Goal: Task Accomplishment & Management: Use online tool/utility

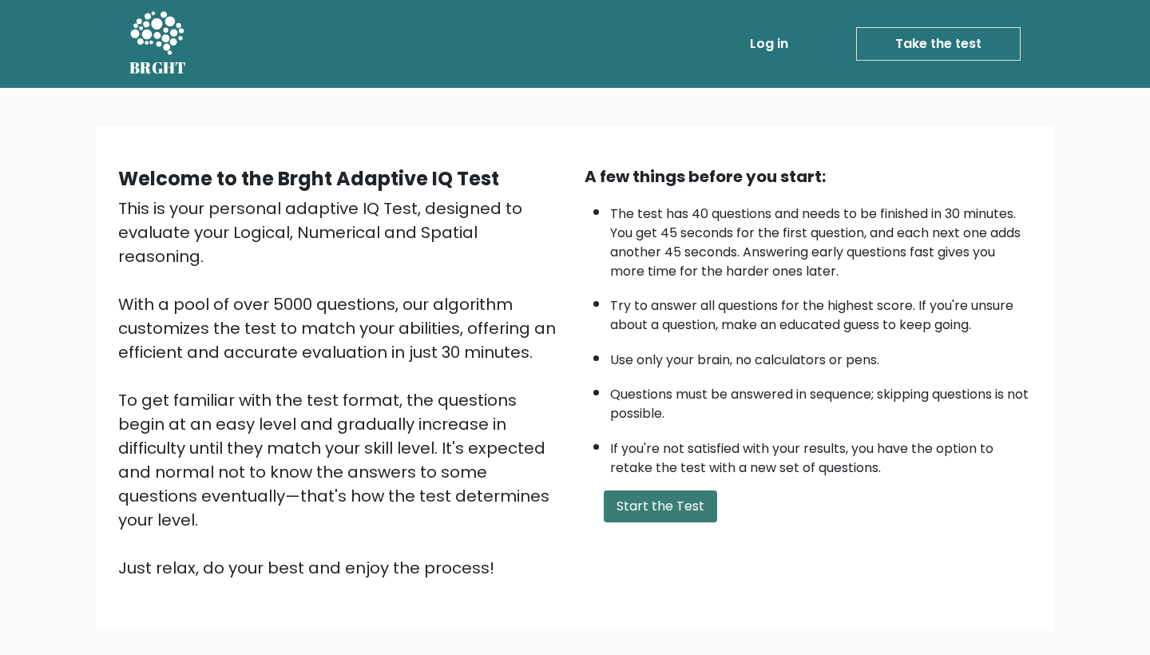
click at [693, 522] on button "Start the Test" at bounding box center [660, 506] width 113 height 32
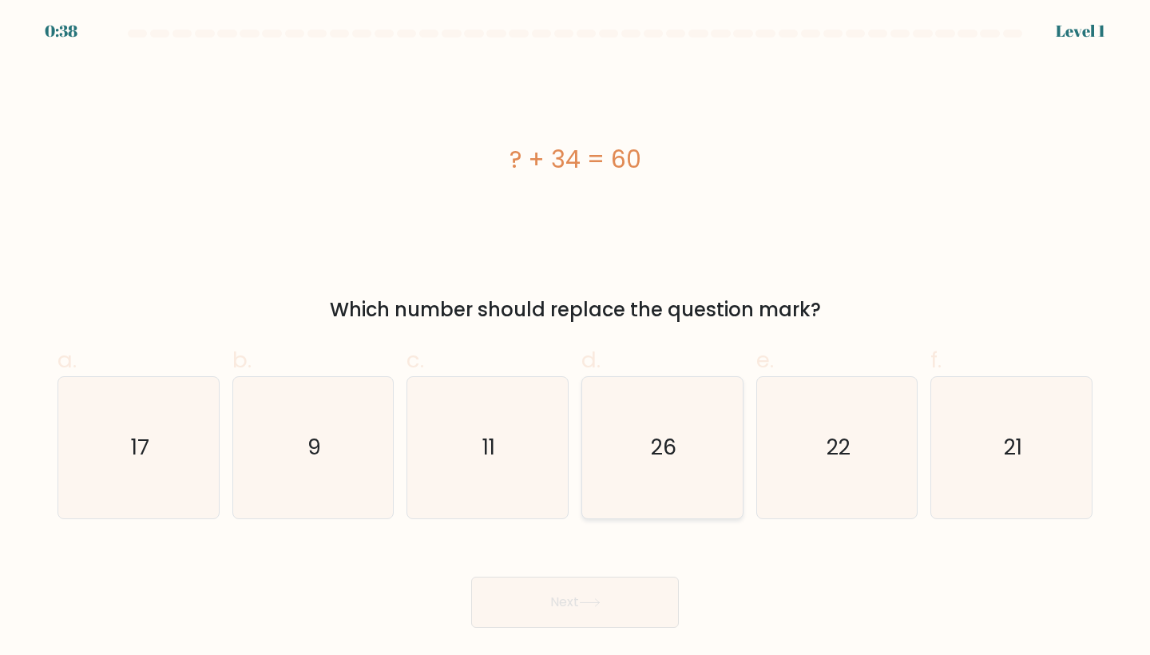
click at [659, 485] on icon "26" at bounding box center [662, 447] width 141 height 141
click at [576, 338] on input "d. 26" at bounding box center [575, 332] width 1 height 10
radio input "true"
click at [565, 594] on button "Next" at bounding box center [575, 601] width 208 height 51
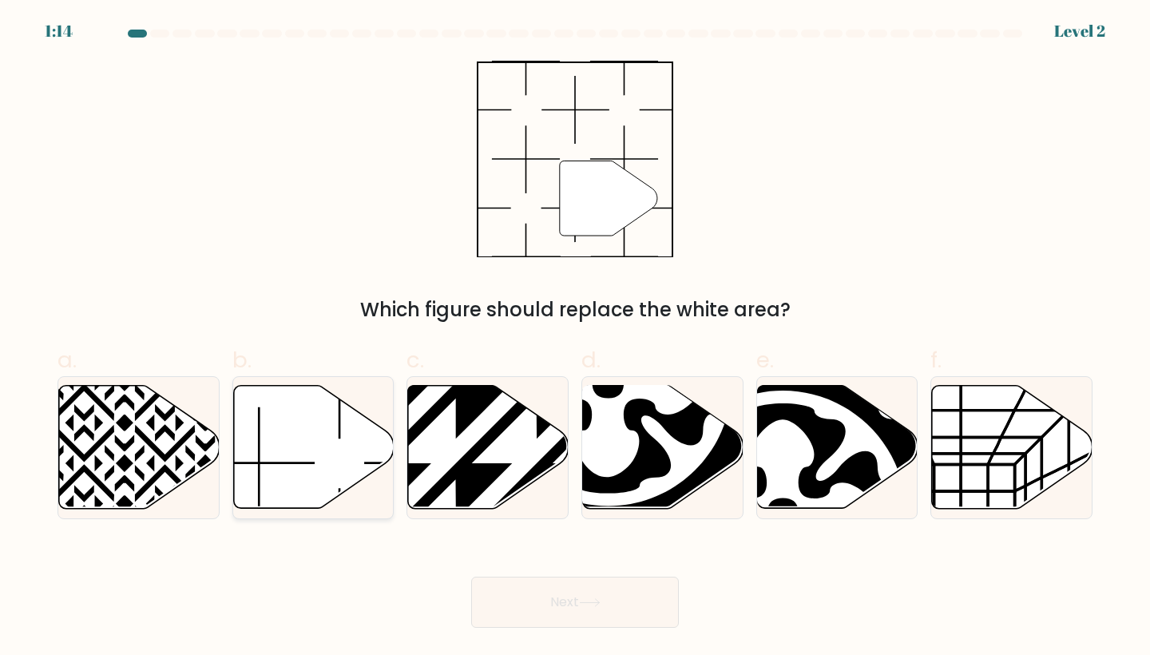
click at [333, 441] on icon at bounding box center [313, 447] width 160 height 123
click at [575, 338] on input "b." at bounding box center [575, 332] width 1 height 10
radio input "true"
click at [587, 613] on button "Next" at bounding box center [575, 601] width 208 height 51
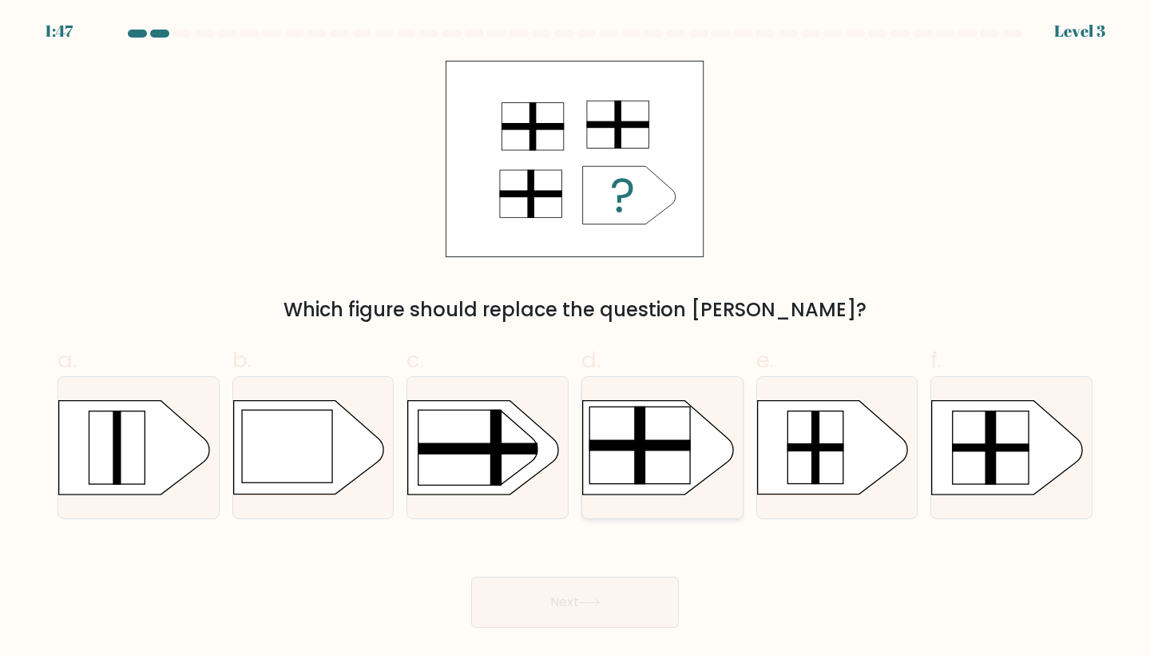
click at [682, 462] on rect at bounding box center [639, 445] width 101 height 77
click at [576, 338] on input "d." at bounding box center [575, 332] width 1 height 10
radio input "true"
click at [573, 616] on button "Next" at bounding box center [575, 601] width 208 height 51
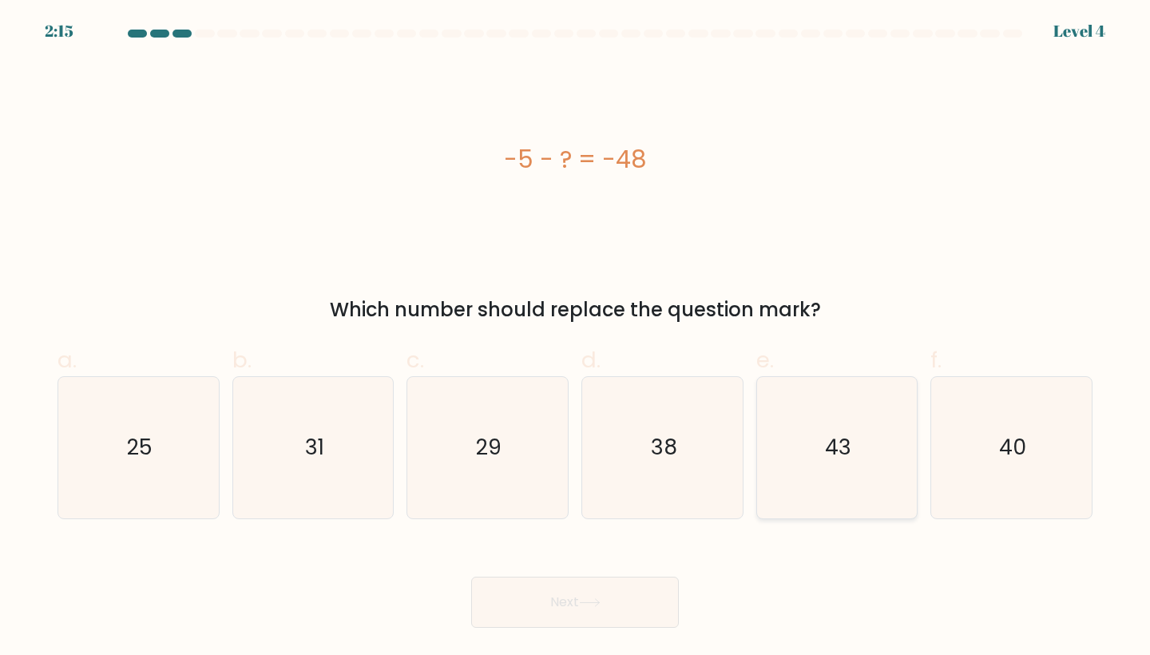
click at [832, 445] on text "43" at bounding box center [838, 448] width 26 height 30
click at [576, 338] on input "e. 43" at bounding box center [575, 332] width 1 height 10
radio input "true"
click at [547, 608] on button "Next" at bounding box center [575, 601] width 208 height 51
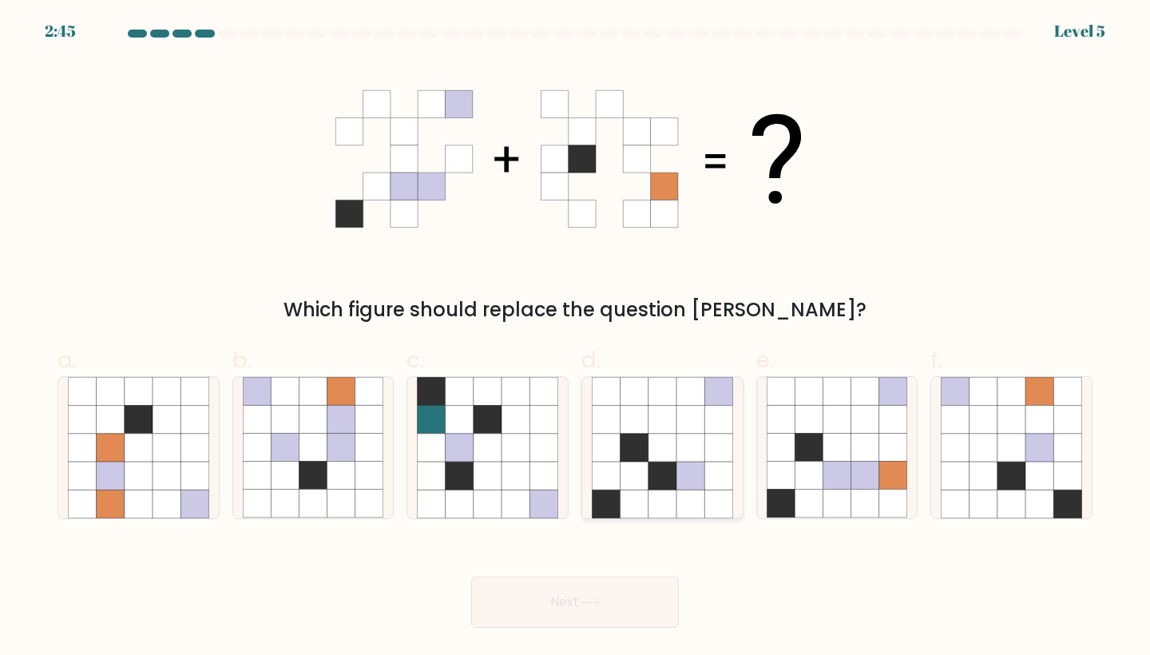
click at [687, 444] on icon at bounding box center [690, 447] width 28 height 28
click at [576, 338] on input "d." at bounding box center [575, 332] width 1 height 10
radio input "true"
click at [610, 591] on button "Next" at bounding box center [575, 601] width 208 height 51
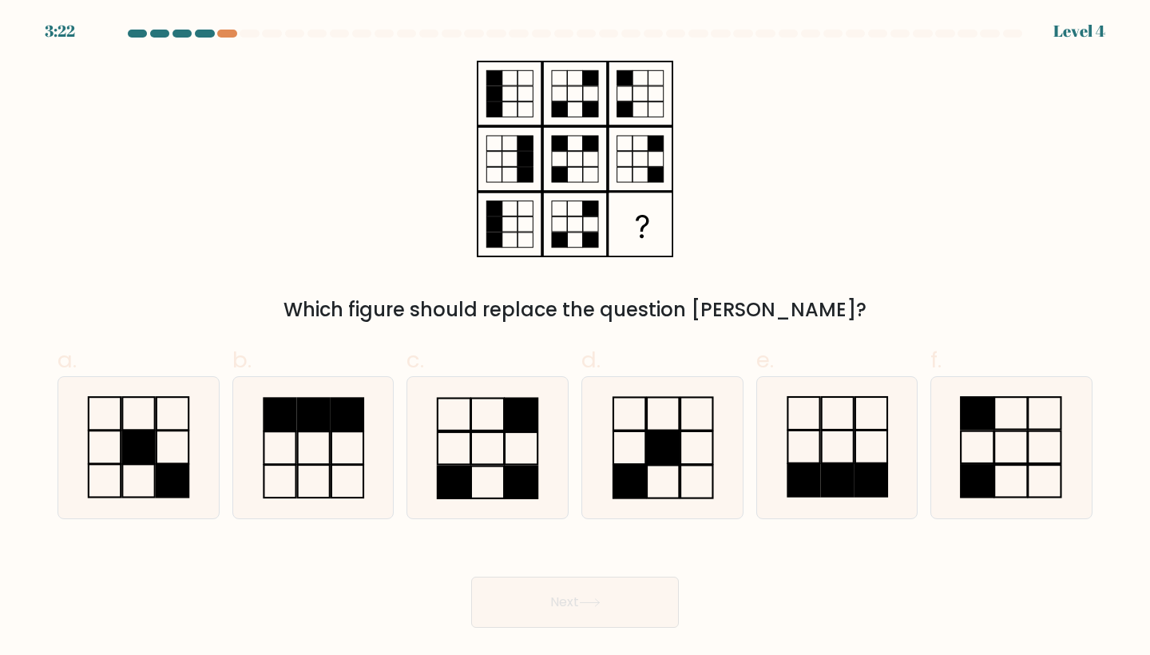
click at [204, 32] on div at bounding box center [204, 34] width 19 height 8
